Goal: Ask a question

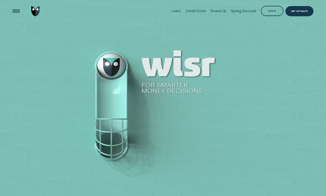
click at [269, 14] on div "Log in" at bounding box center [272, 11] width 23 height 10
click at [269, 13] on div "Log in" at bounding box center [272, 11] width 23 height 10
click at [272, 15] on div "Log in" at bounding box center [272, 11] width 23 height 10
click at [273, 12] on div "Log in" at bounding box center [273, 12] width 8 height 2
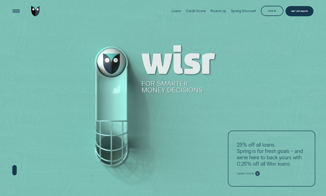
click at [270, 15] on div "Log in" at bounding box center [272, 11] width 23 height 10
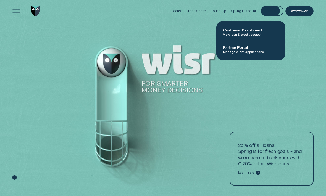
click at [248, 35] on span "View loan & credit scores" at bounding box center [251, 34] width 56 height 4
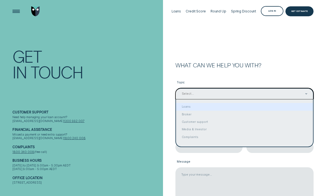
click at [192, 107] on div "Loans" at bounding box center [244, 106] width 137 height 7
type input "Loans"
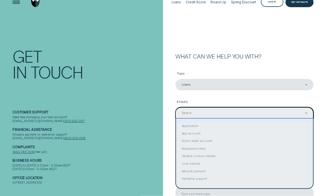
scroll to position [9, 0]
click at [253, 134] on div "App account" at bounding box center [244, 133] width 137 height 7
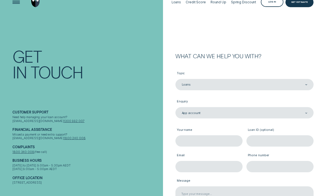
click at [228, 141] on input "Your name" at bounding box center [209, 141] width 67 height 11
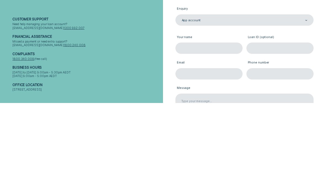
scroll to position [102, 0]
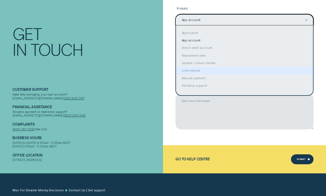
click at [199, 69] on div "Loan payout" at bounding box center [244, 70] width 137 height 7
type input "Loan payout"
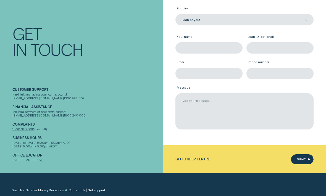
click at [221, 105] on textarea "Message" at bounding box center [245, 111] width 138 height 36
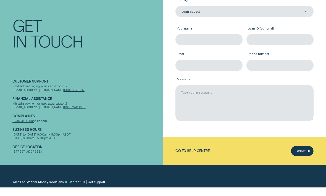
scroll to position [92, 0]
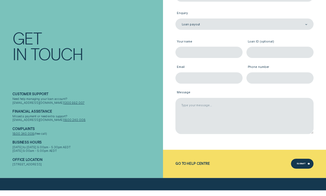
click at [220, 56] on input "Your name" at bounding box center [209, 58] width 67 height 11
click at [273, 55] on input "Loan ID (optional)" at bounding box center [280, 58] width 67 height 11
click at [214, 53] on input "Vasant" at bounding box center [209, 58] width 67 height 11
click at [219, 59] on input "Vasant" at bounding box center [209, 58] width 67 height 11
type input "[PERSON_NAME]"
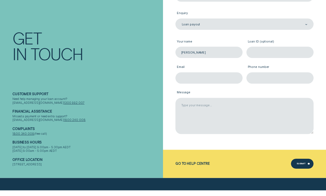
click at [220, 81] on input "Email" at bounding box center [209, 83] width 67 height 11
type input "[EMAIL_ADDRESS][DOMAIN_NAME]"
click at [275, 80] on input "Phone number" at bounding box center [280, 83] width 67 height 11
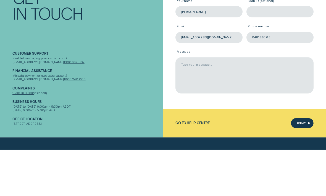
type input "0481360745"
click at [267, 104] on textarea "Message" at bounding box center [245, 122] width 138 height 36
click at [313, 104] on textarea "Can you please send me the statement from [DATE] to 31/06/2025" at bounding box center [245, 122] width 138 height 36
type textarea "Can you please send me the statement from [DATE] to 31/06/2025"
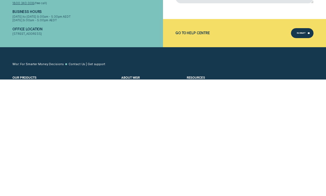
scroll to position [117, 0]
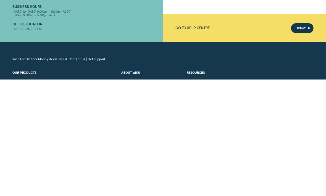
click at [302, 140] on div "Submit" at bounding box center [302, 145] width 23 height 10
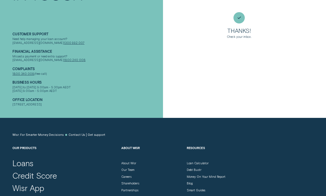
scroll to position [0, 0]
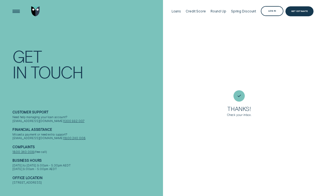
click at [241, 102] on div at bounding box center [239, 95] width 11 height 11
click at [238, 97] on icon at bounding box center [239, 96] width 3 height 2
click at [244, 102] on div at bounding box center [239, 95] width 11 height 11
click at [242, 102] on div at bounding box center [239, 95] width 11 height 11
click at [15, 10] on div "Open Menu" at bounding box center [16, 11] width 14 height 14
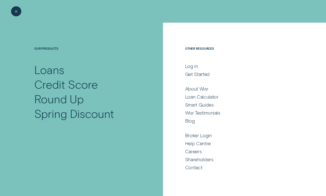
click at [196, 69] on div "Log in" at bounding box center [191, 66] width 13 height 6
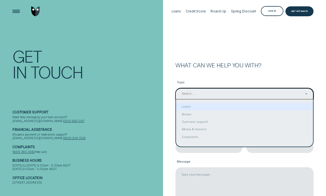
click at [195, 108] on div "Loans" at bounding box center [244, 106] width 137 height 7
type input "Loans"
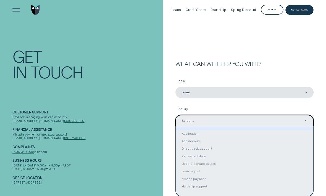
scroll to position [2, 0]
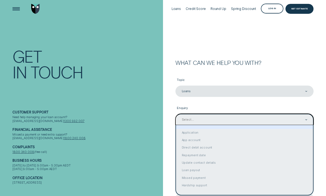
click at [202, 130] on div "Application" at bounding box center [244, 132] width 137 height 7
type input "Application"
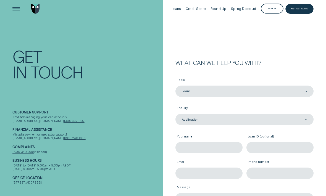
click at [226, 148] on input "Your name" at bounding box center [209, 147] width 67 height 11
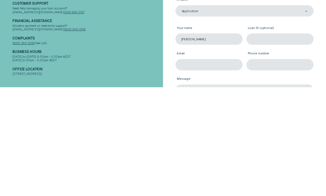
scroll to position [111, 0]
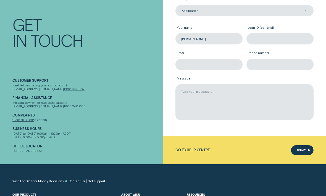
type input "[PERSON_NAME]"
click at [273, 40] on input "Loan ID (optional)" at bounding box center [280, 38] width 67 height 11
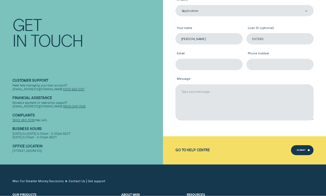
type input "537395"
click at [219, 67] on input "Email" at bounding box center [209, 64] width 67 height 11
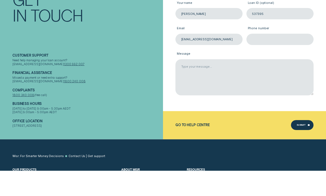
type input "[EMAIL_ADDRESS][DOMAIN_NAME]"
click at [277, 59] on input "Phone number" at bounding box center [280, 64] width 67 height 11
type input "p"
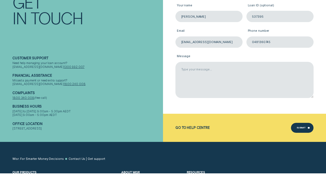
type input "0481360745"
click at [238, 85] on textarea "Message" at bounding box center [245, 103] width 138 height 36
type textarea "Can you send the loan statement for the loan 537395 from 01/07/2024 to 31/06/20…"
click at [319, 59] on div "What can we help you with? Topic Loans Loans Enquiry Application Application Yo…" at bounding box center [244, 44] width 163 height 186
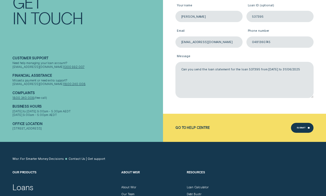
click at [302, 129] on div "Submit" at bounding box center [301, 129] width 9 height 2
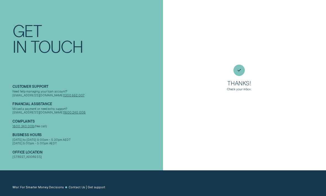
scroll to position [0, 0]
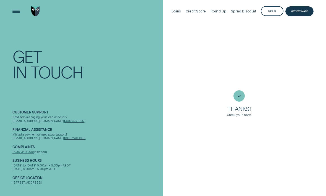
click at [241, 117] on div "Check your inbox." at bounding box center [239, 115] width 25 height 4
click at [302, 16] on div "Get Estimate" at bounding box center [300, 11] width 28 height 10
